Goal: Task Accomplishment & Management: Use online tool/utility

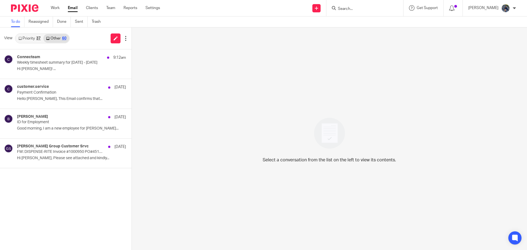
click at [352, 8] on input "Search" at bounding box center [362, 9] width 49 height 5
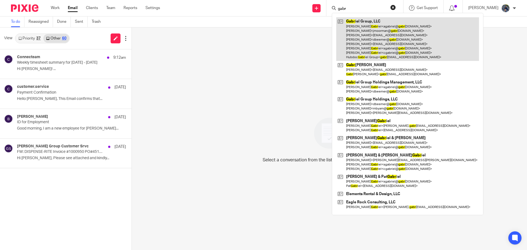
type input "gabr"
click at [374, 29] on link at bounding box center [408, 39] width 143 height 44
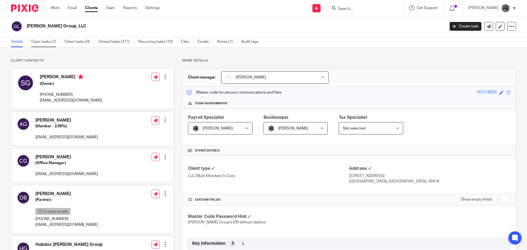
click at [35, 41] on link "Open tasks (7)" at bounding box center [45, 42] width 29 height 11
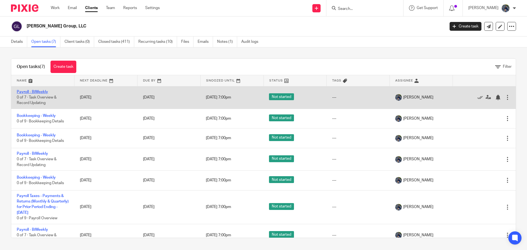
click at [41, 90] on link "Payroll - BiWeekly" at bounding box center [32, 92] width 31 height 4
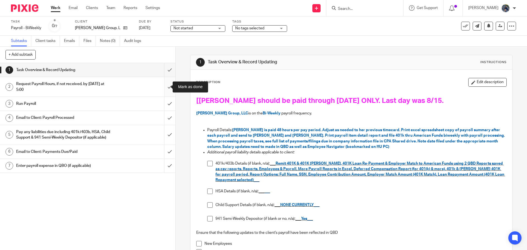
click at [162, 87] on input "submit" at bounding box center [88, 87] width 176 height 20
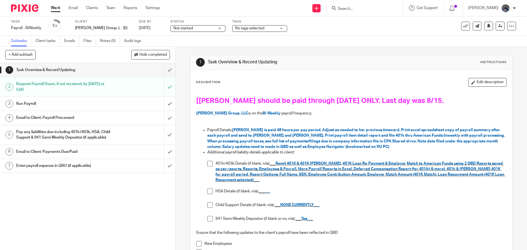
click at [164, 104] on input "submit" at bounding box center [88, 104] width 176 height 14
click at [209, 207] on span at bounding box center [209, 204] width 5 height 5
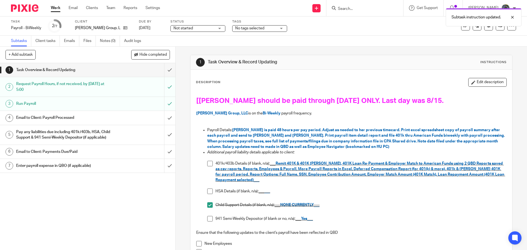
click at [207, 191] on span at bounding box center [209, 191] width 5 height 5
click at [153, 118] on div "Email to Client: Payroll Processed" at bounding box center [87, 118] width 143 height 8
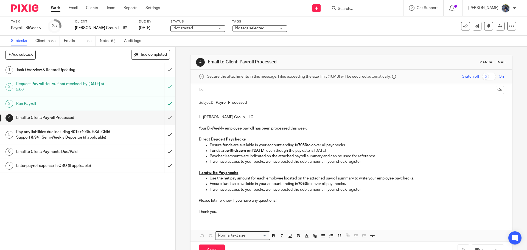
click at [216, 93] on input "text" at bounding box center [351, 90] width 285 height 6
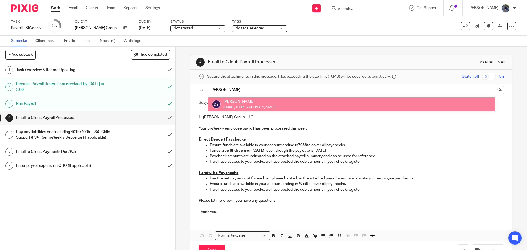
type input "dave"
drag, startPoint x: 227, startPoint y: 102, endPoint x: 233, endPoint y: 102, distance: 5.5
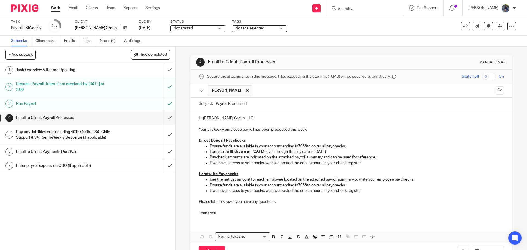
click at [259, 85] on input "text" at bounding box center [374, 90] width 239 height 11
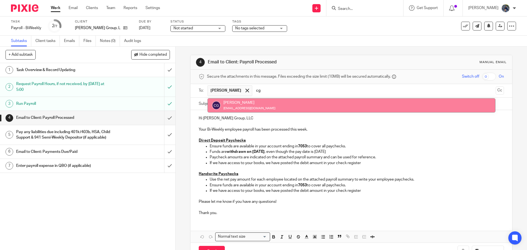
type input "cg"
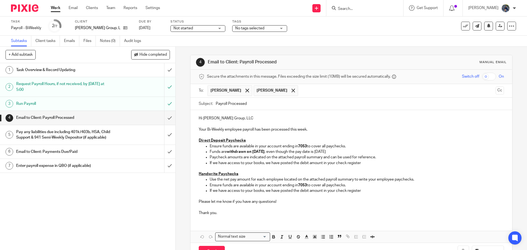
click at [216, 102] on input "Payroll Processed" at bounding box center [360, 104] width 288 height 12
type input "08.22.25 Payroll Processed"
click at [316, 131] on p "Your Bi-Weekly employee payroll has been processed this week." at bounding box center [351, 126] width 305 height 11
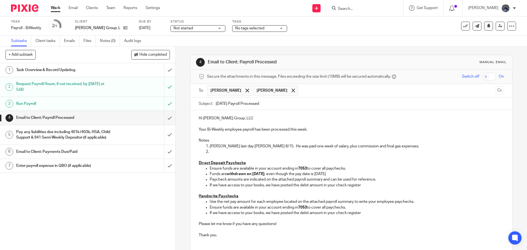
drag, startPoint x: 254, startPoint y: 140, endPoint x: 259, endPoint y: 150, distance: 11.6
click at [254, 141] on p "Notes" at bounding box center [351, 140] width 305 height 5
click at [259, 150] on p at bounding box center [357, 151] width 294 height 5
click at [257, 147] on p "Alex Hanshaw's last day wass 8/15. He was paid one week of salary, plus commiss…" at bounding box center [357, 146] width 294 height 5
drag, startPoint x: 214, startPoint y: 150, endPoint x: 204, endPoint y: 156, distance: 11.1
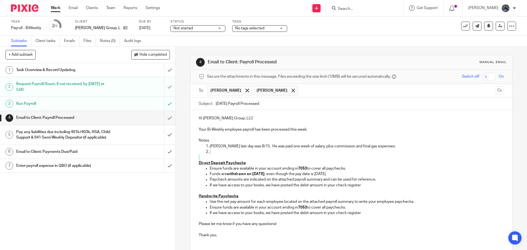
click at [204, 156] on div "Hi Gabriel Group, LLC Your Bi-Weekly employee payroll has been processed this w…" at bounding box center [352, 176] width 322 height 132
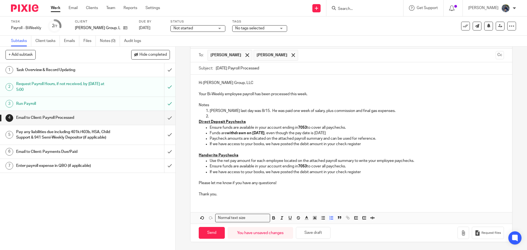
scroll to position [36, 0]
click at [331, 219] on icon "button" at bounding box center [331, 217] width 5 height 5
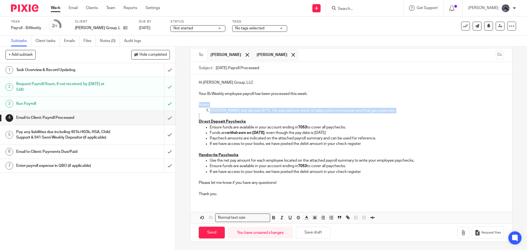
drag, startPoint x: 195, startPoint y: 104, endPoint x: 397, endPoint y: 129, distance: 203.9
click at [398, 116] on div "Hi Gabriel Group, LLC Your Bi-Weekly employee payroll has been processed this w…" at bounding box center [352, 137] width 322 height 127
click at [314, 215] on button "button" at bounding box center [315, 218] width 7 height 7
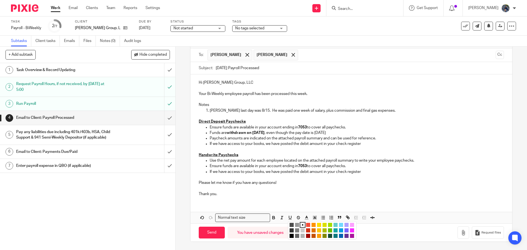
click at [317, 224] on li "color:#FCDC00" at bounding box center [319, 225] width 4 height 4
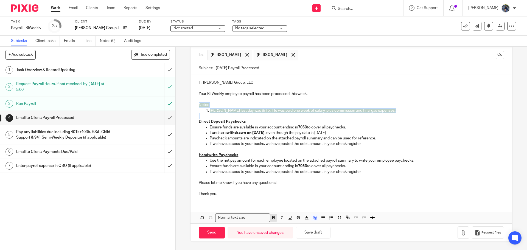
click at [273, 217] on icon "button" at bounding box center [273, 217] width 5 height 5
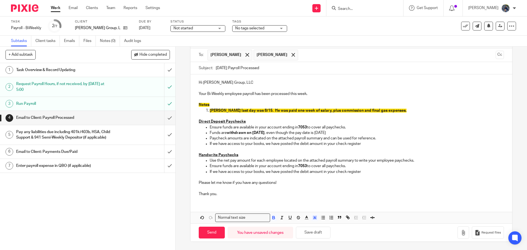
click at [257, 203] on div "Hi Gabriel Group, LLC Your Bi-Weekly employee payroll has been processed this w…" at bounding box center [352, 148] width 322 height 149
drag, startPoint x: 208, startPoint y: 144, endPoint x: 269, endPoint y: 145, distance: 61.3
click at [270, 145] on ul "Ensure funds are available in your account ending in 7053 to cover all paycheck…" at bounding box center [351, 136] width 305 height 22
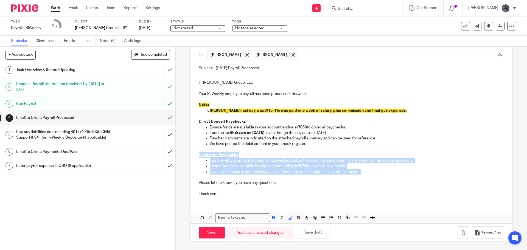
drag, startPoint x: 196, startPoint y: 155, endPoint x: 379, endPoint y: 172, distance: 183.5
click at [379, 172] on div "Hi Gabriel Group, LLC Your Bi-Weekly employee payroll has been processed this w…" at bounding box center [352, 137] width 322 height 127
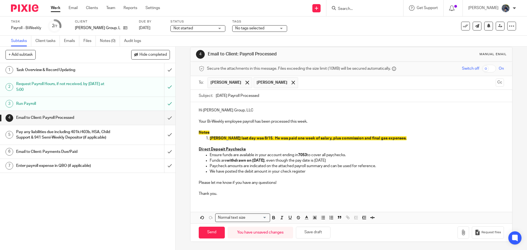
scroll to position [8, 0]
click at [461, 234] on icon "button" at bounding box center [463, 232] width 5 height 5
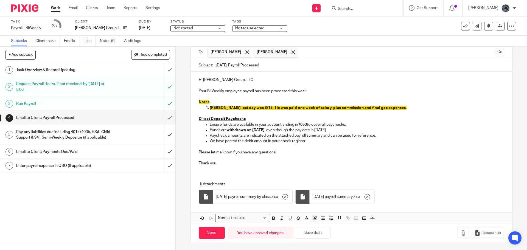
scroll to position [39, 0]
click at [208, 233] on input "Send" at bounding box center [212, 233] width 26 height 12
type input "Sent"
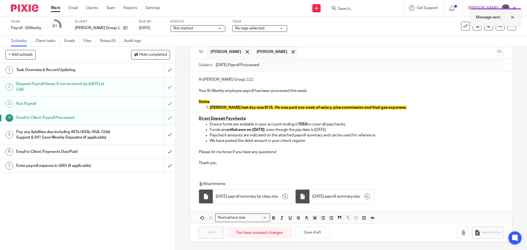
click at [512, 16] on div at bounding box center [508, 17] width 15 height 7
click at [89, 138] on h1 "Pay any liabilities due including 401k/403b, HSA, Child Support & 941 Semi-Week…" at bounding box center [63, 135] width 95 height 14
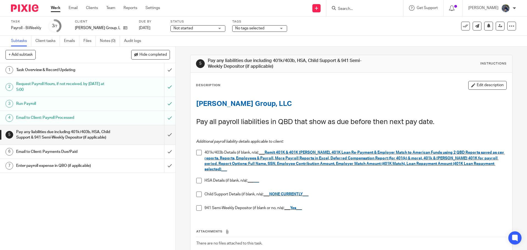
click at [198, 178] on span at bounding box center [198, 180] width 5 height 5
click at [199, 192] on span at bounding box center [198, 194] width 5 height 5
click at [197, 154] on span at bounding box center [198, 152] width 5 height 5
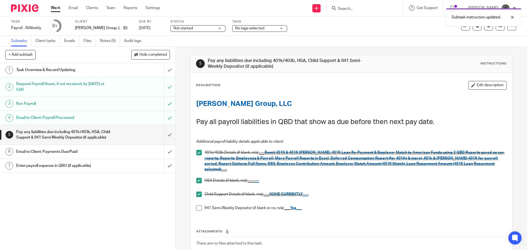
click at [198, 205] on span at bounding box center [198, 207] width 5 height 5
click at [167, 140] on input "submit" at bounding box center [88, 135] width 176 height 20
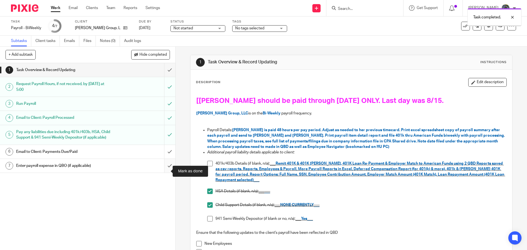
click at [165, 173] on input "submit" at bounding box center [88, 166] width 176 height 14
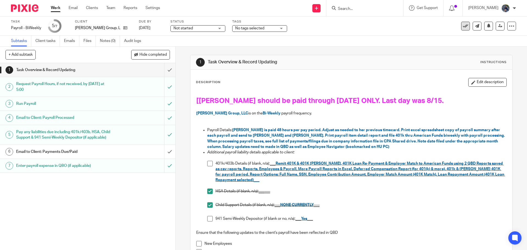
click at [463, 27] on icon at bounding box center [465, 25] width 5 height 5
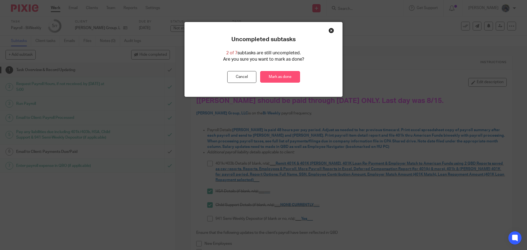
click at [277, 76] on link "Mark as done" at bounding box center [280, 77] width 40 height 12
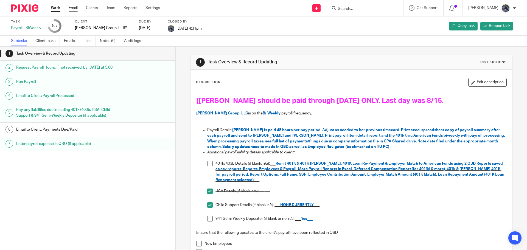
click at [71, 7] on link "Email" at bounding box center [73, 7] width 9 height 5
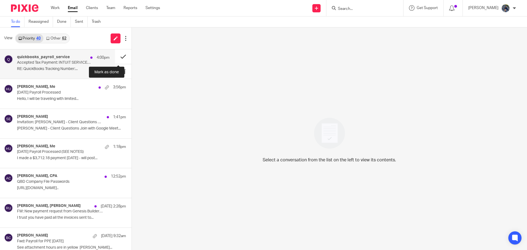
click at [119, 54] on button at bounding box center [123, 56] width 16 height 15
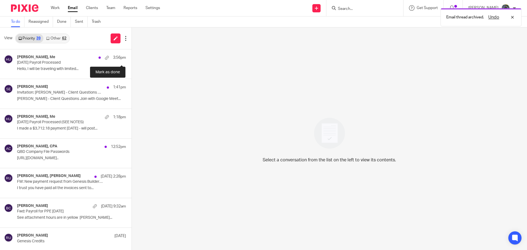
click at [132, 54] on button at bounding box center [134, 56] width 4 height 15
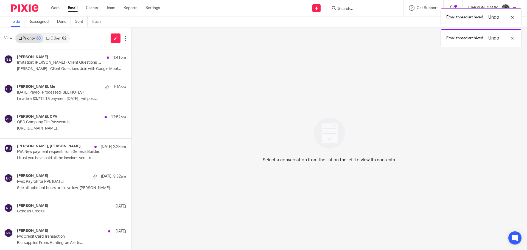
click at [61, 40] on link "Other 62" at bounding box center [56, 38] width 26 height 9
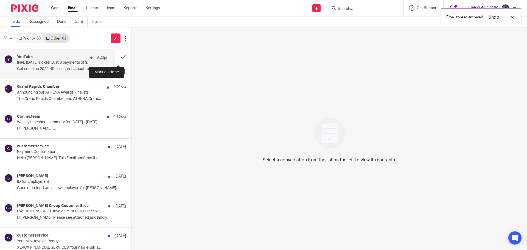
click at [118, 55] on button at bounding box center [123, 56] width 16 height 15
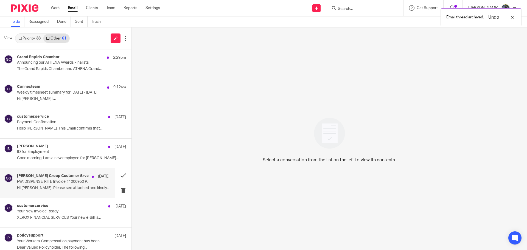
click at [65, 183] on p "FW: DISPENSE-RITE Invoice #1000950 PO#4513177502" at bounding box center [54, 182] width 74 height 5
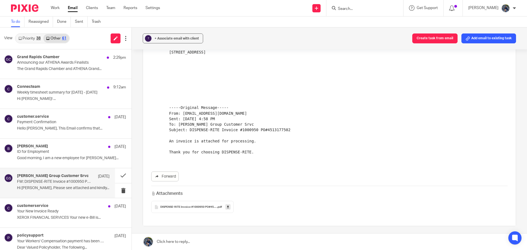
scroll to position [157, 0]
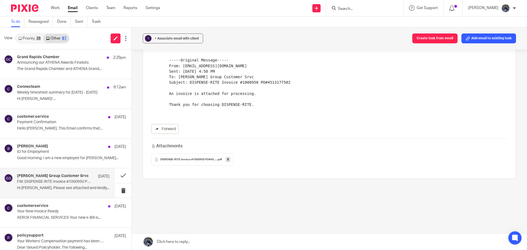
click at [228, 159] on icon at bounding box center [228, 160] width 2 height 4
click at [116, 177] on button at bounding box center [123, 175] width 16 height 15
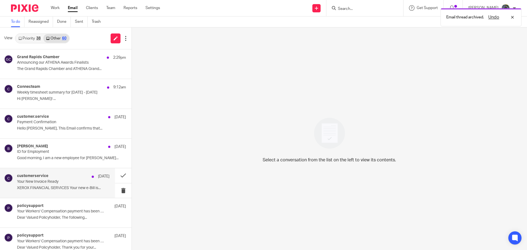
click at [70, 186] on p "XEROX FINANCIAL SERVICES Your new e-Bill is..." at bounding box center [63, 188] width 93 height 5
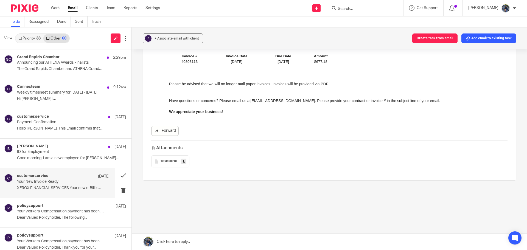
scroll to position [102, 0]
click at [181, 158] on link at bounding box center [183, 159] width 5 height 5
click at [31, 39] on link "Priority 38" at bounding box center [30, 38] width 28 height 9
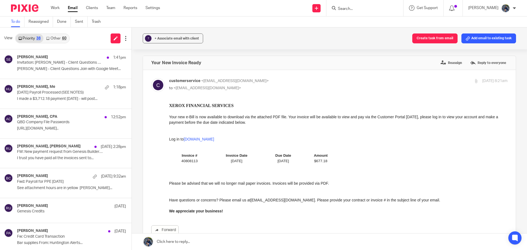
scroll to position [0, 0]
click at [55, 39] on link "Other 60" at bounding box center [56, 38] width 26 height 9
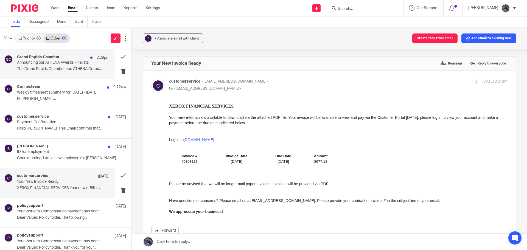
click at [55, 64] on p "Announcing our ATHENA Awards Finalists" at bounding box center [54, 62] width 74 height 5
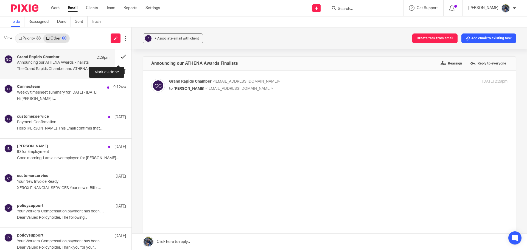
click at [119, 58] on button at bounding box center [123, 56] width 16 height 15
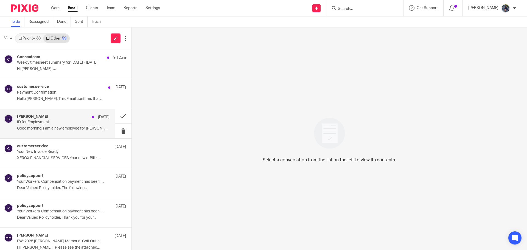
click at [41, 124] on p "ID for Employment" at bounding box center [54, 122] width 74 height 5
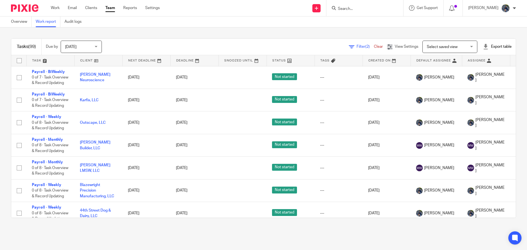
click at [94, 46] on span "[DATE]" at bounding box center [79, 47] width 29 height 12
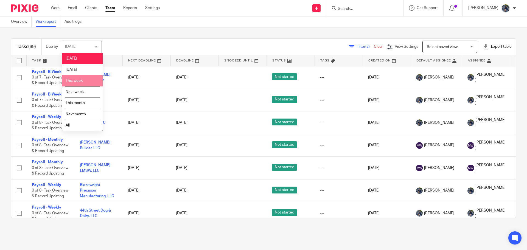
click at [77, 82] on span "This week" at bounding box center [74, 81] width 17 height 4
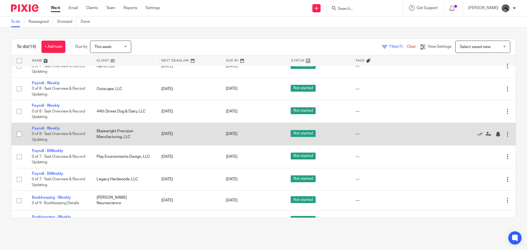
scroll to position [165, 0]
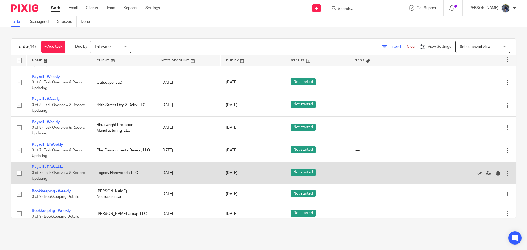
click at [48, 167] on link "Payroll - BiWeekly" at bounding box center [47, 168] width 31 height 4
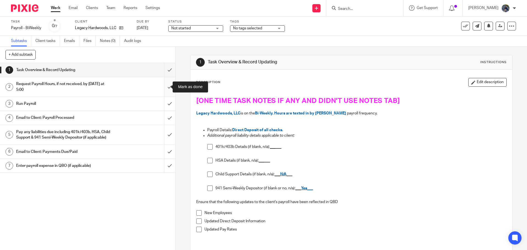
click at [165, 86] on input "submit" at bounding box center [88, 87] width 176 height 20
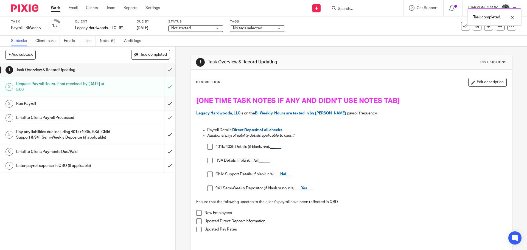
click at [162, 105] on input "submit" at bounding box center [88, 104] width 176 height 14
click at [77, 8] on link "Email" at bounding box center [73, 7] width 9 height 5
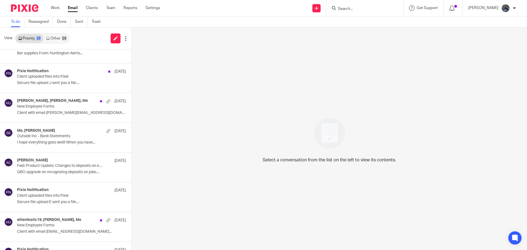
scroll to position [220, 0]
click at [58, 171] on p "QBO upgrade on recognizing deposits on jobs...." at bounding box center [63, 172] width 93 height 5
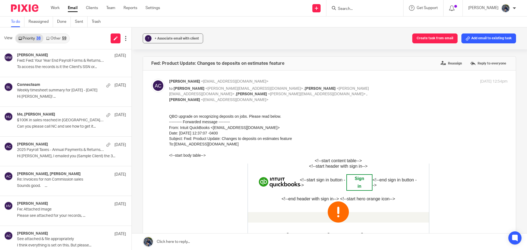
scroll to position [632, 0]
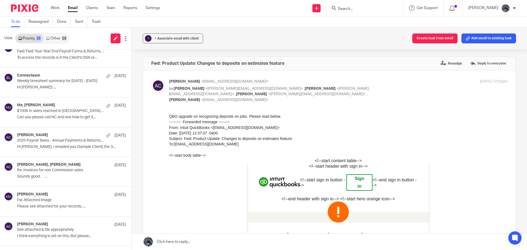
click at [58, 171] on p "Re: Invoices for non Commission sales" at bounding box center [60, 170] width 87 height 5
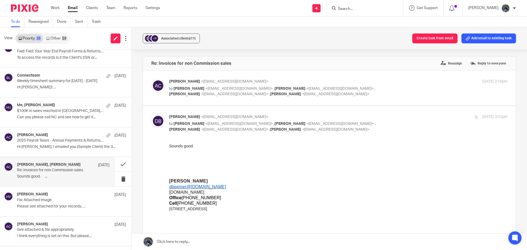
scroll to position [0, 0]
click at [220, 87] on span "<[EMAIL_ADDRESS][DOMAIN_NAME]>" at bounding box center [239, 89] width 68 height 4
checkbox input "true"
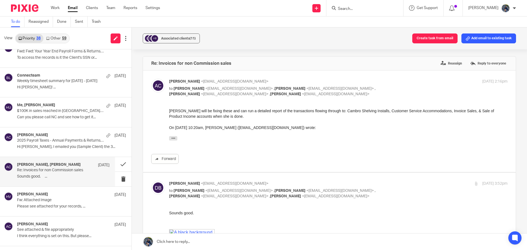
click at [174, 135] on div "[PERSON_NAME] will be fixing these and can run a detailed report of the transac…" at bounding box center [338, 125] width 339 height 35
click at [174, 137] on icon "button" at bounding box center [173, 138] width 4 height 4
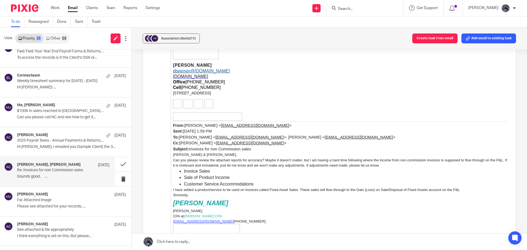
scroll to position [467, 0]
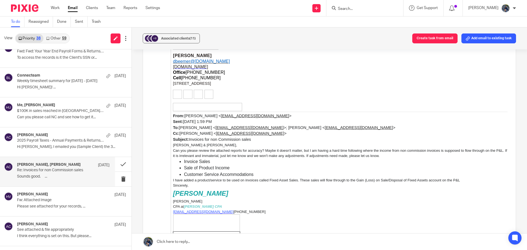
click at [193, 240] on link at bounding box center [330, 242] width 396 height 16
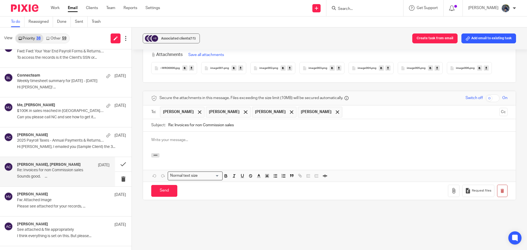
scroll to position [0, 0]
click at [243, 109] on div at bounding box center [246, 112] width 6 height 8
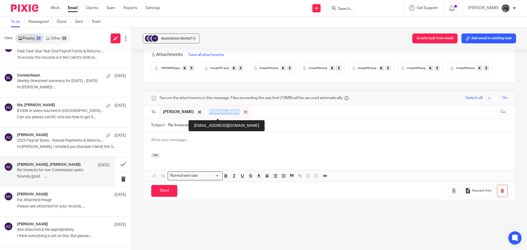
click at [243, 109] on div at bounding box center [246, 112] width 6 height 8
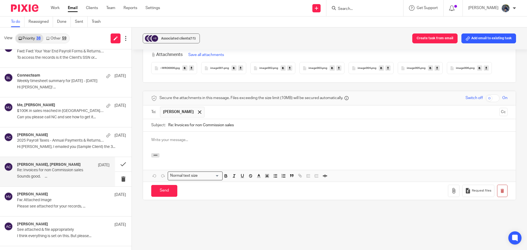
click at [166, 143] on div at bounding box center [329, 142] width 373 height 21
click at [360, 142] on p "[PERSON_NAME] -- sorry to be a pain, but I don't think I completely understand …" at bounding box center [329, 139] width 357 height 5
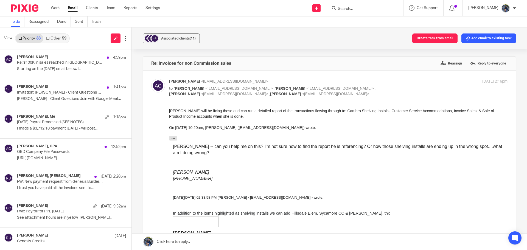
scroll to position [652, 0]
